Goal: Find contact information: Find contact information

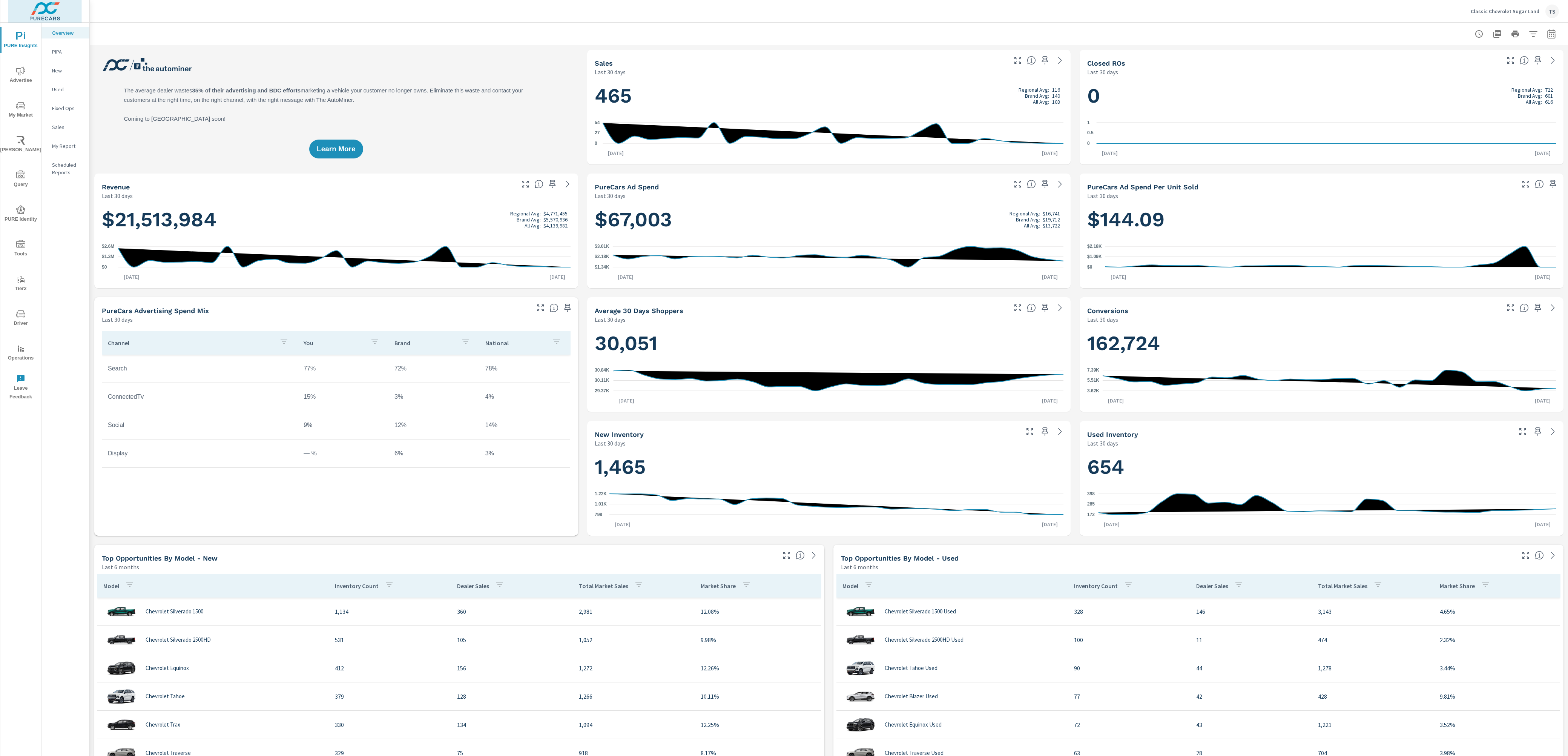
click at [21, 14] on img at bounding box center [45, 11] width 74 height 30
click at [40, 47] on img at bounding box center [38, 35] width 55 height 23
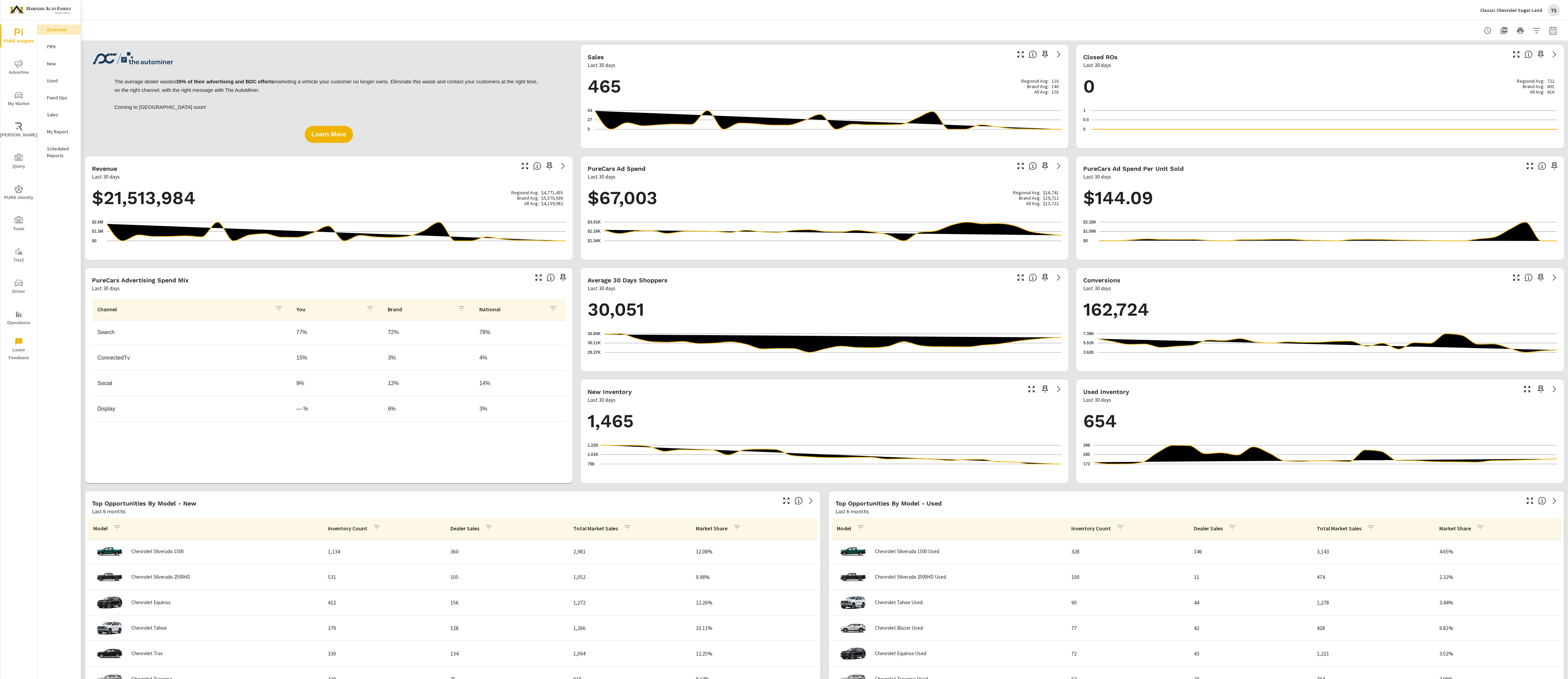
click at [1510, 11] on p "Classic Chevrolet Sugar Land" at bounding box center [1511, 10] width 62 height 6
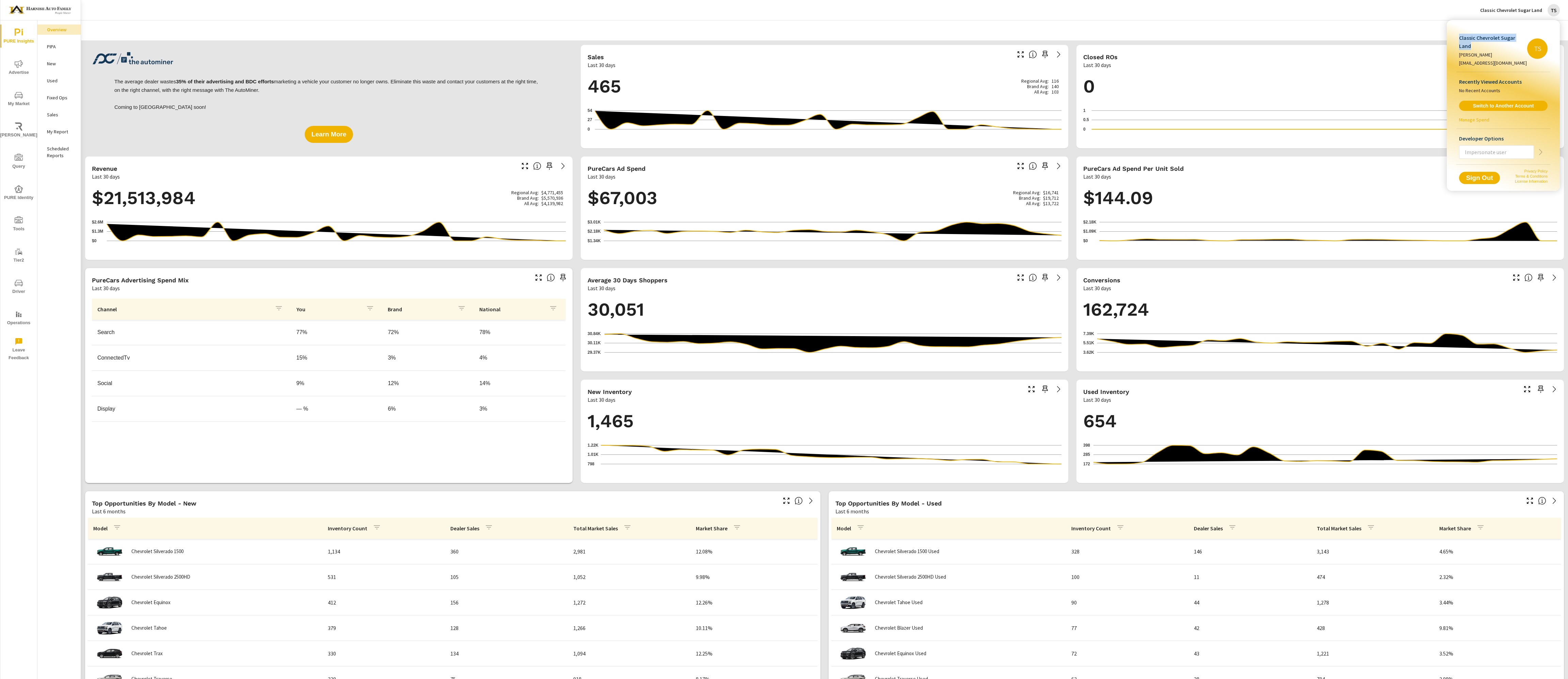
drag, startPoint x: 1526, startPoint y: 37, endPoint x: 1446, endPoint y: 38, distance: 80.0
click at [1446, 38] on div "Classic Chevrolet Sugar Land Tiffany Simms tiffanys@purecars.com TS Recently Vi…" at bounding box center [784, 340] width 1568 height 679
copy div "Classic Chevrolet Sugar Land"
click at [1362, 91] on div at bounding box center [784, 340] width 1568 height 679
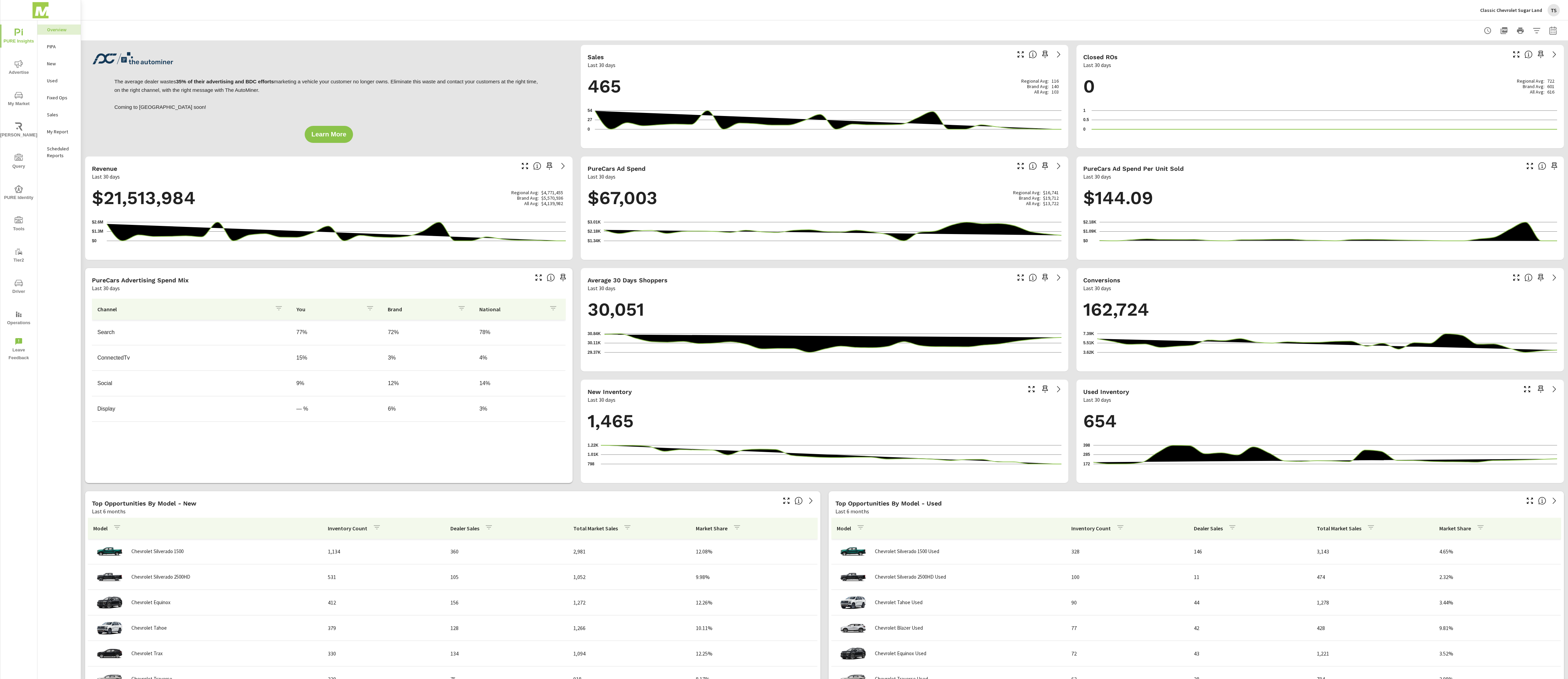
scroll to position [478, 0]
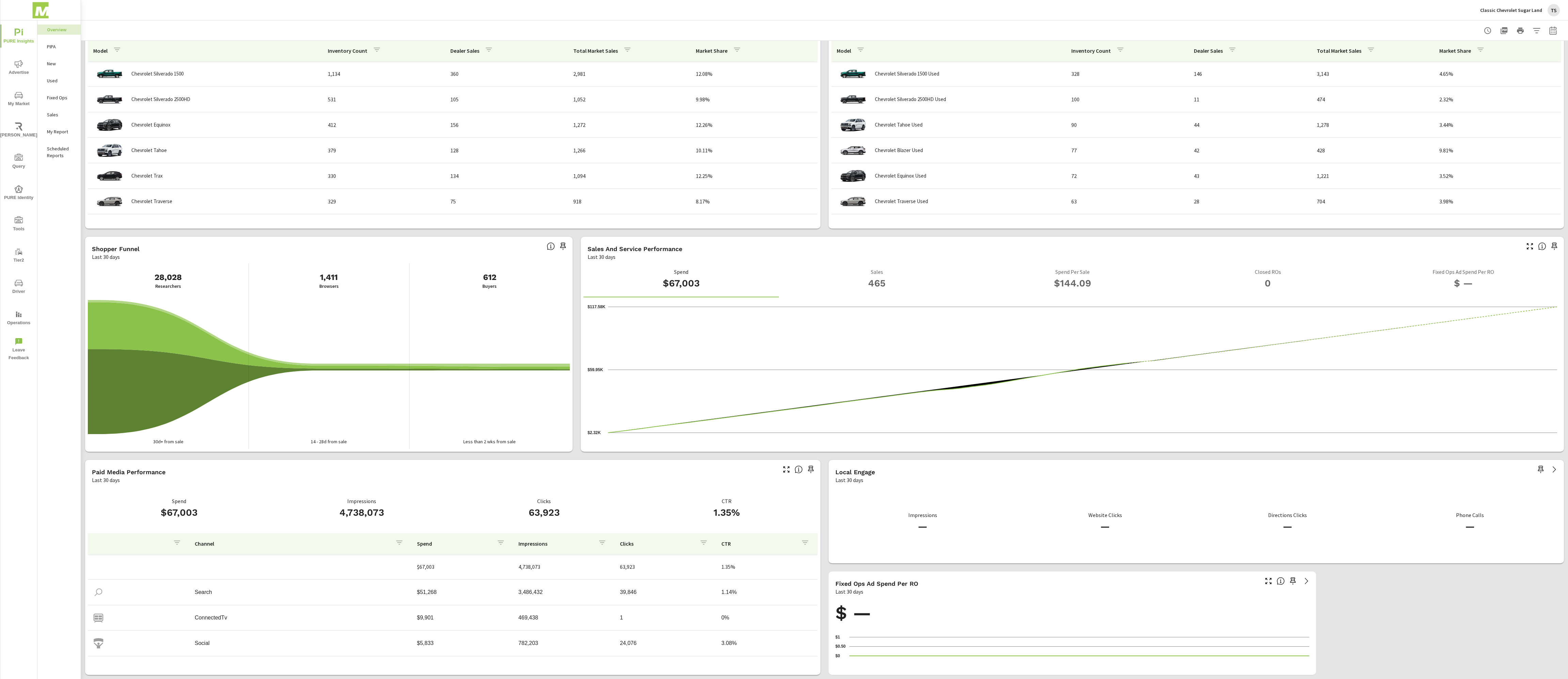
drag, startPoint x: 51, startPoint y: 15, endPoint x: 565, endPoint y: 8, distance: 514.0
